Goal: Task Accomplishment & Management: Complete application form

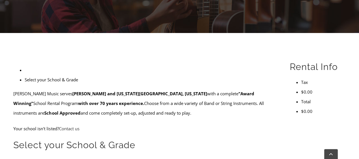
scroll to position [136, 0]
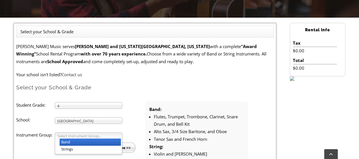
click at [77, 144] on li "Band" at bounding box center [90, 141] width 61 height 7
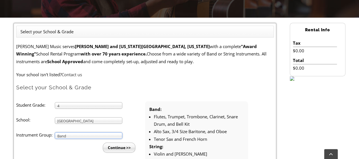
click at [100, 146] on li "Continue >>" at bounding box center [83, 145] width 124 height 14
click at [106, 146] on input "Continue >>" at bounding box center [119, 147] width 33 height 10
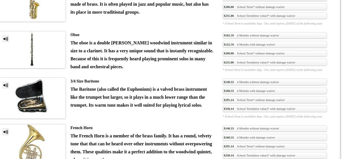
scroll to position [783, 0]
